Goal: Task Accomplishment & Management: Complete application form

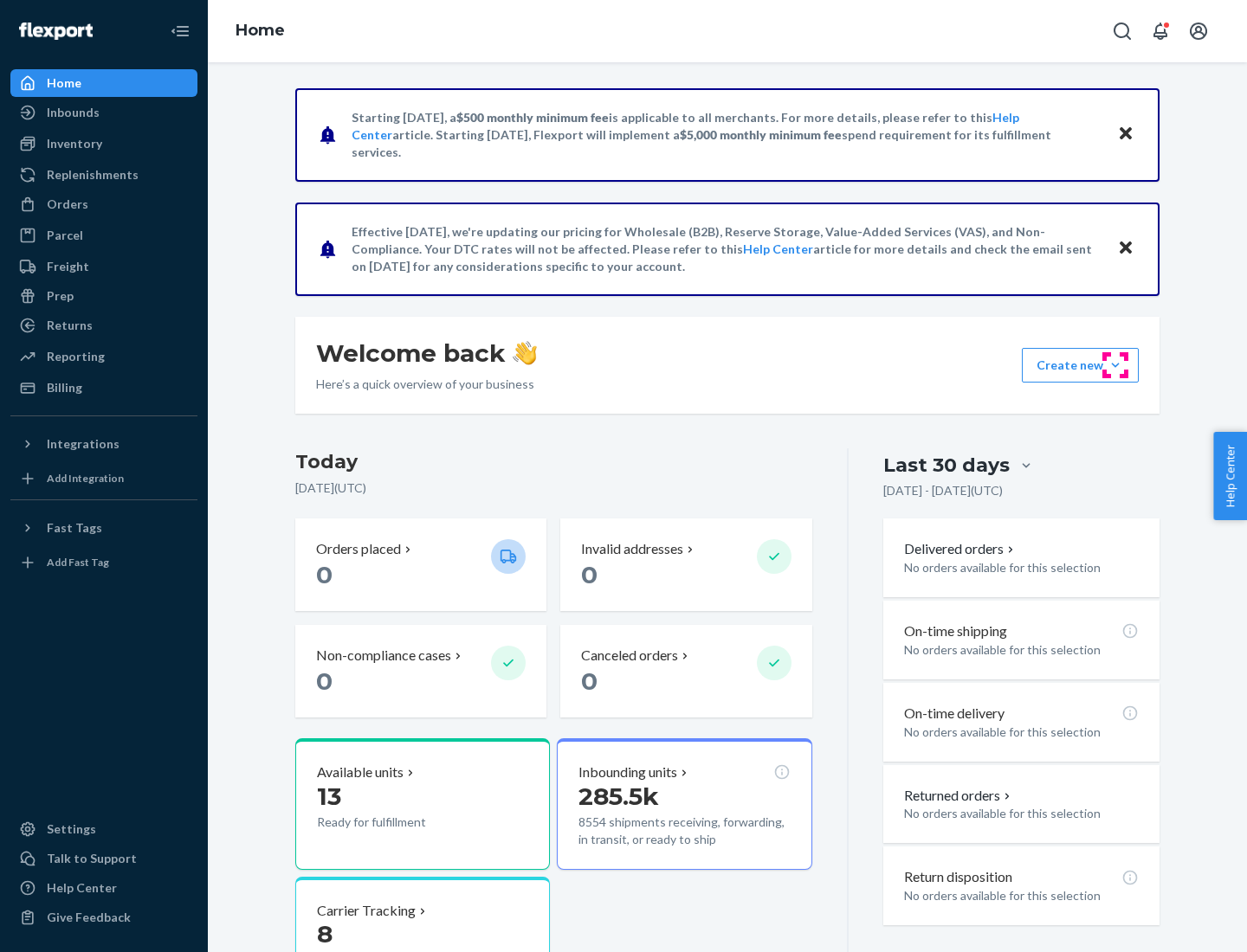
click at [1115, 365] on button "Create new Create new inbound Create new order Create new product" at bounding box center [1080, 366] width 116 height 35
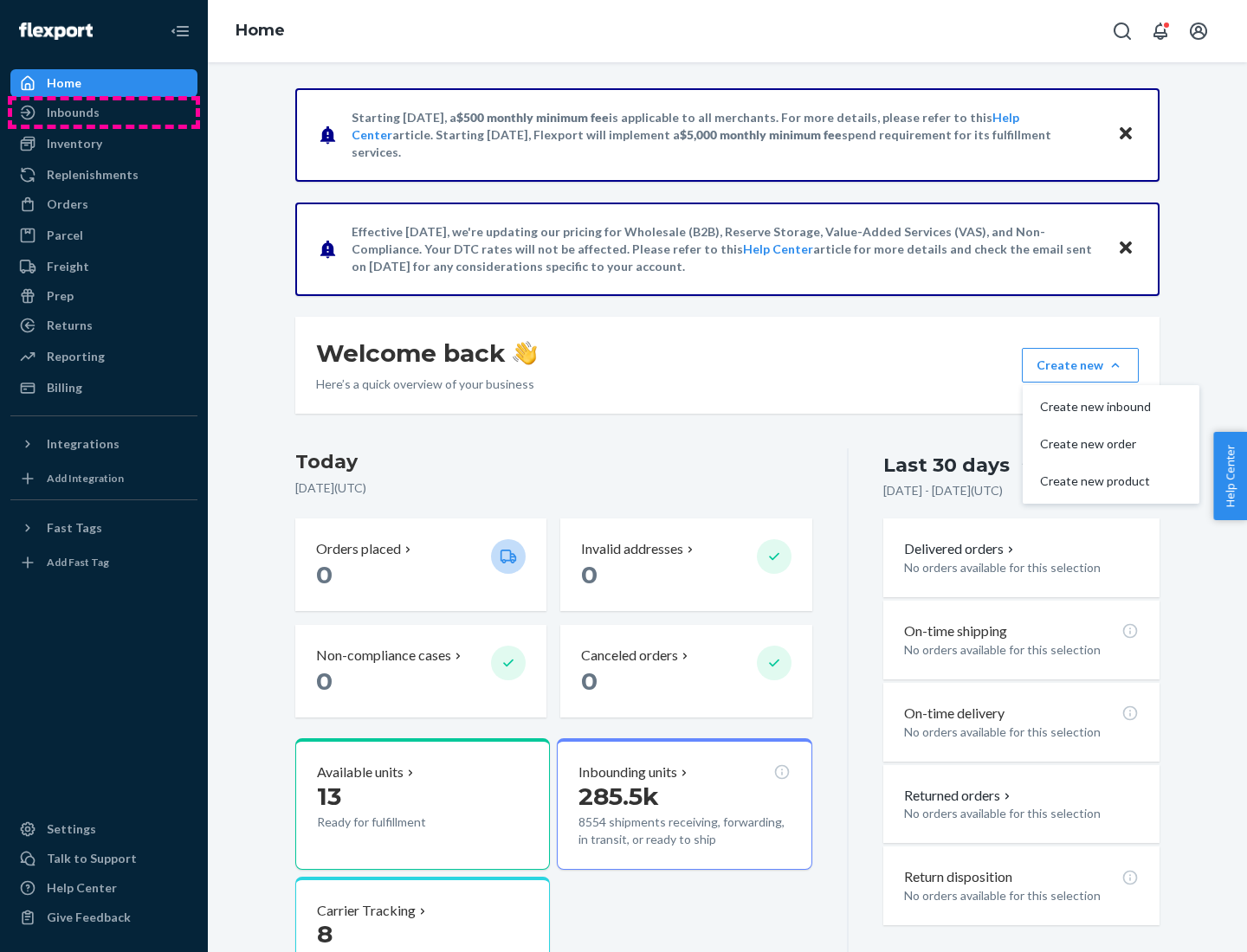
click at [104, 113] on div "Inbounds" at bounding box center [103, 112] width 183 height 24
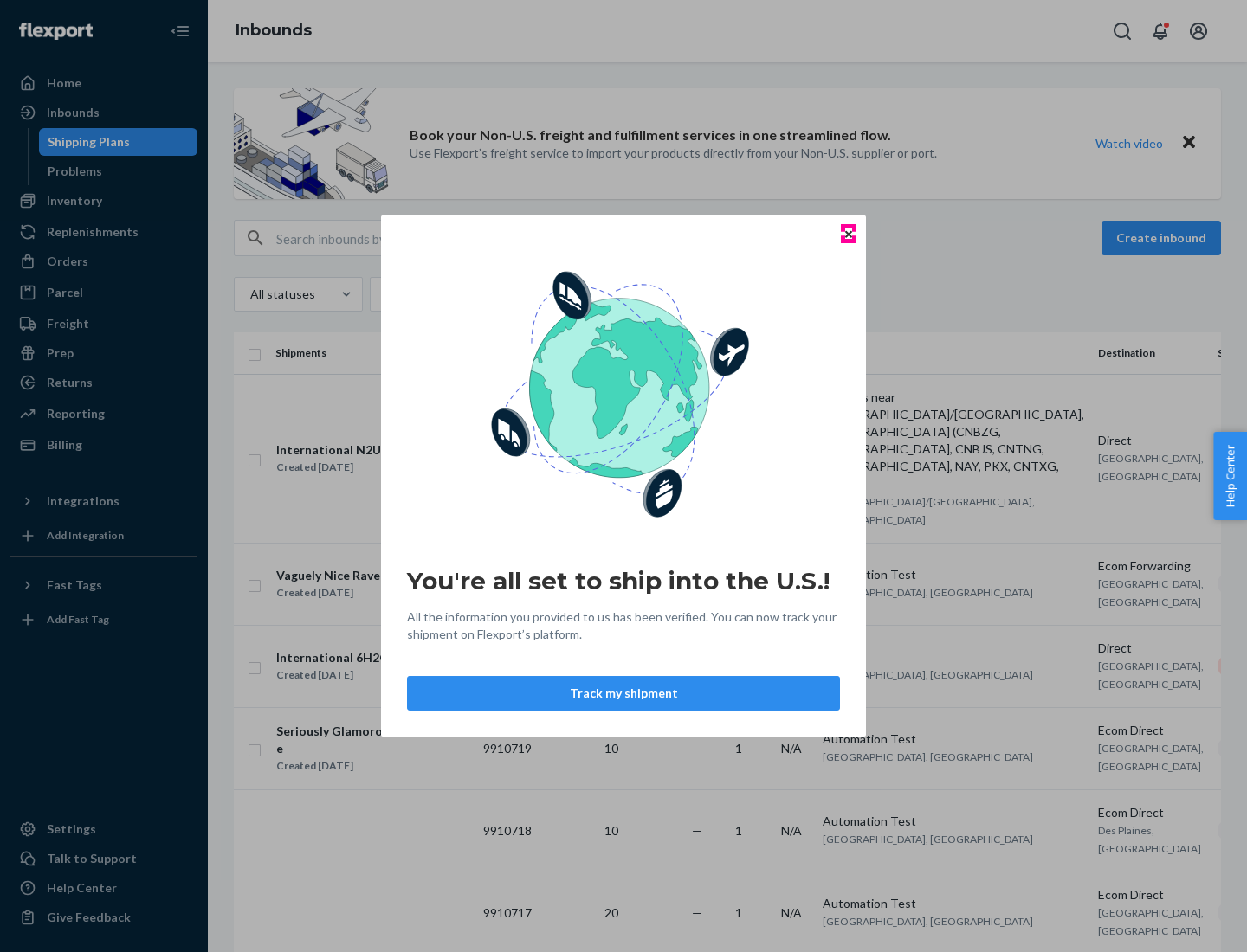
click at [847, 234] on icon "Close" at bounding box center [848, 233] width 7 height 7
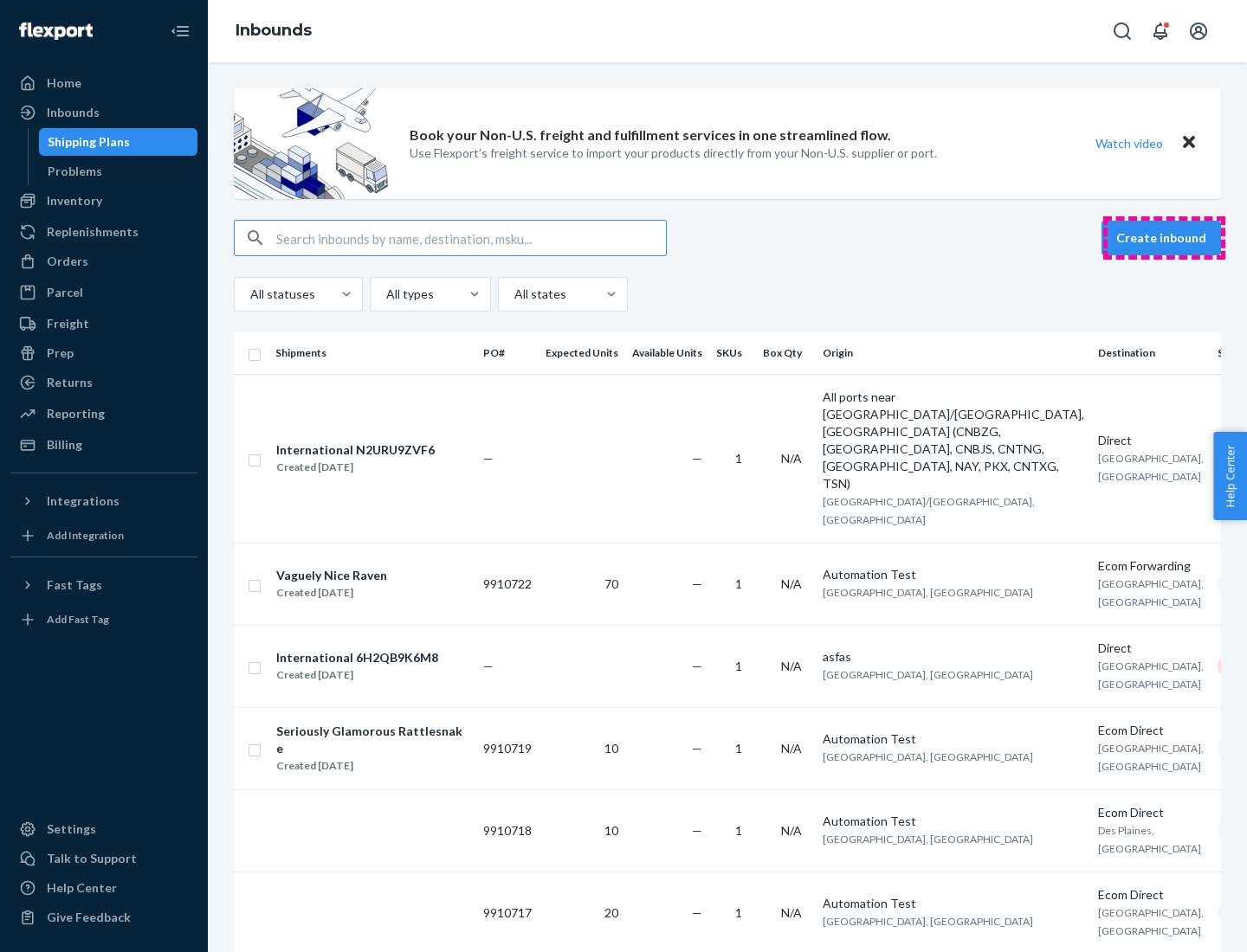
click at [1164, 238] on button "Create inbound" at bounding box center [1161, 238] width 119 height 35
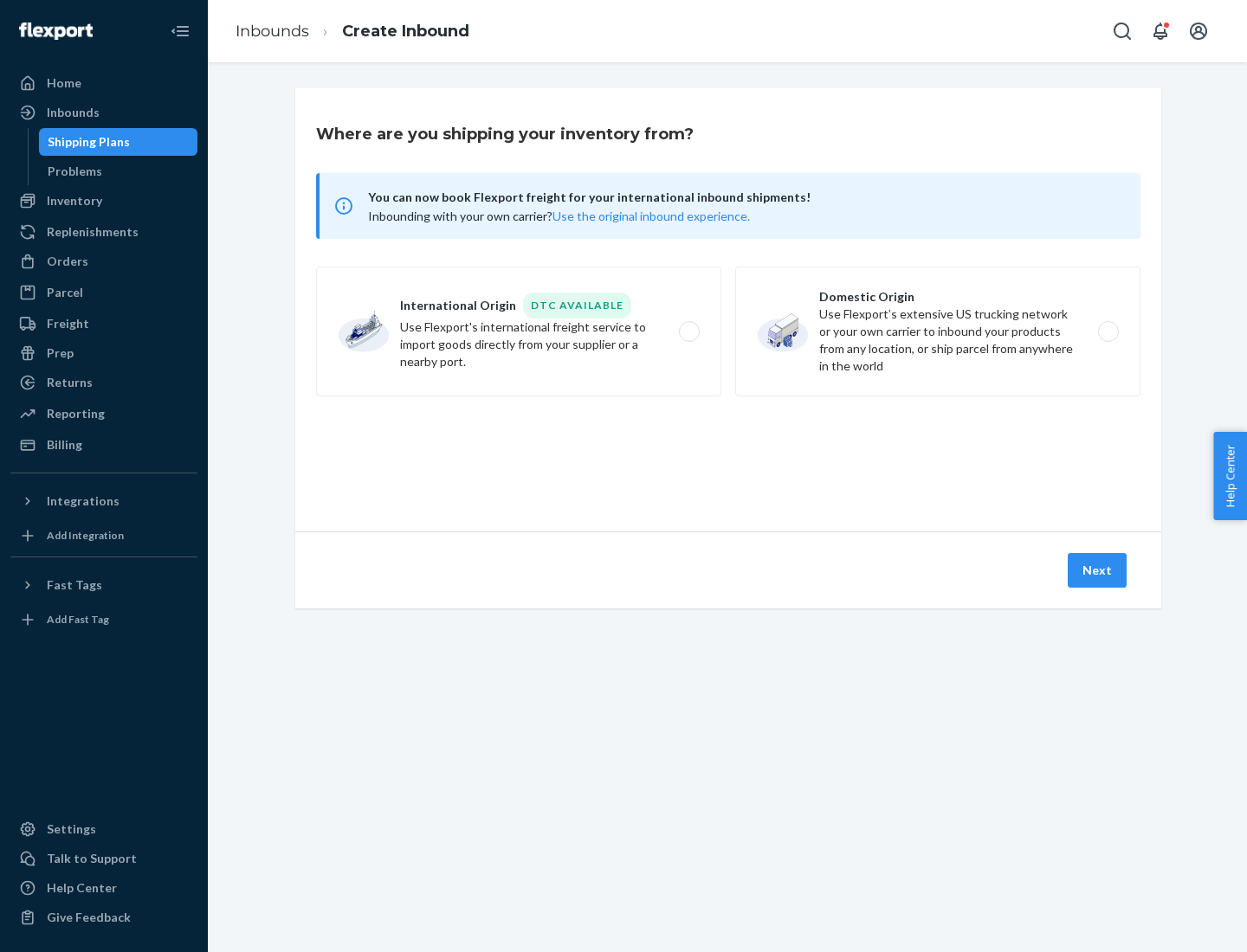
click at [937, 332] on label "Domestic Origin Use Flexport’s extensive US trucking network or your own carrie…" at bounding box center [936, 332] width 405 height 130
click at [1107, 332] on input "Domestic Origin Use Flexport’s extensive US trucking network or your own carrie…" at bounding box center [1113, 332] width 12 height 12
radio input "true"
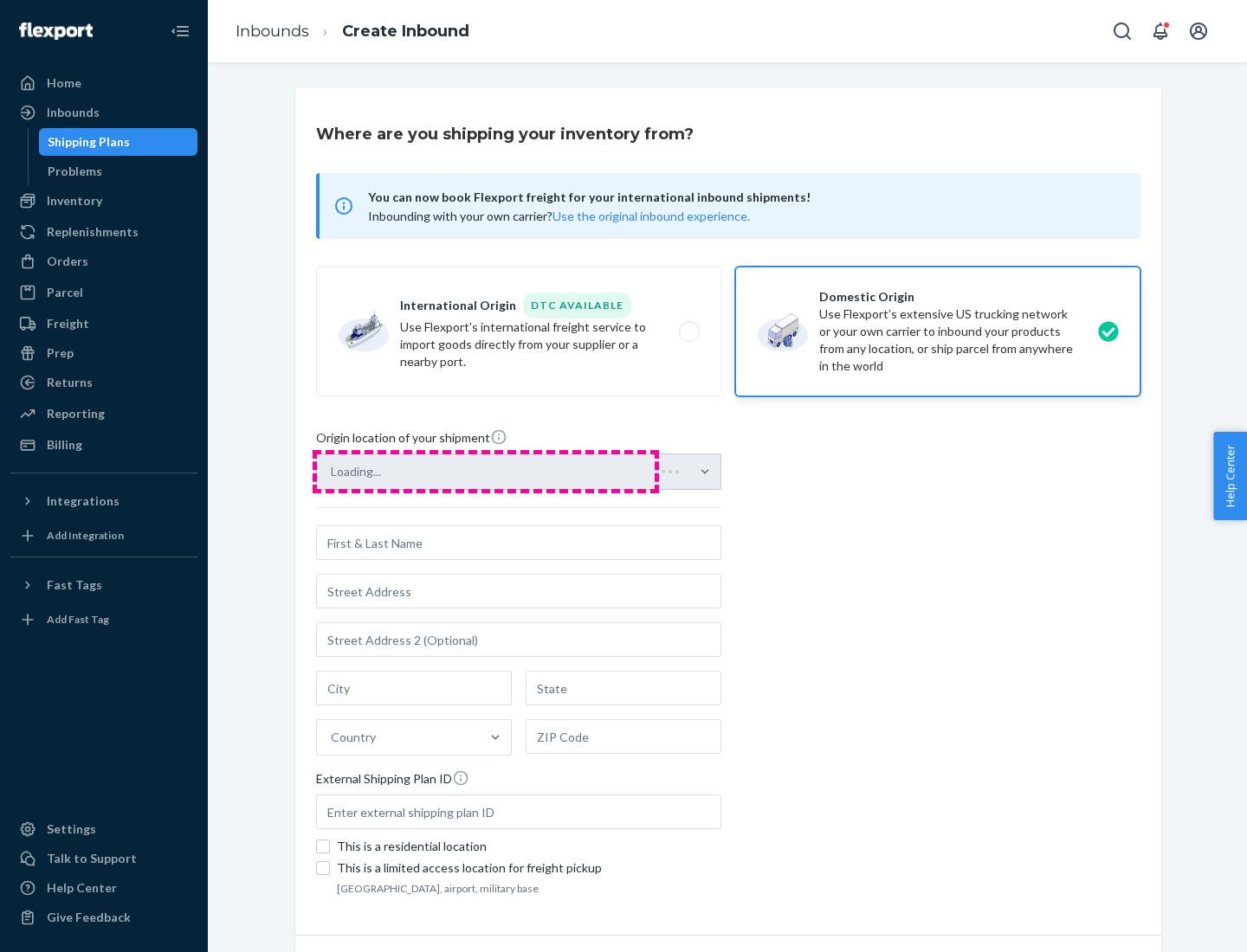
click at [485, 472] on div "Loading..." at bounding box center [518, 471] width 405 height 36
